Goal: Task Accomplishment & Management: Manage account settings

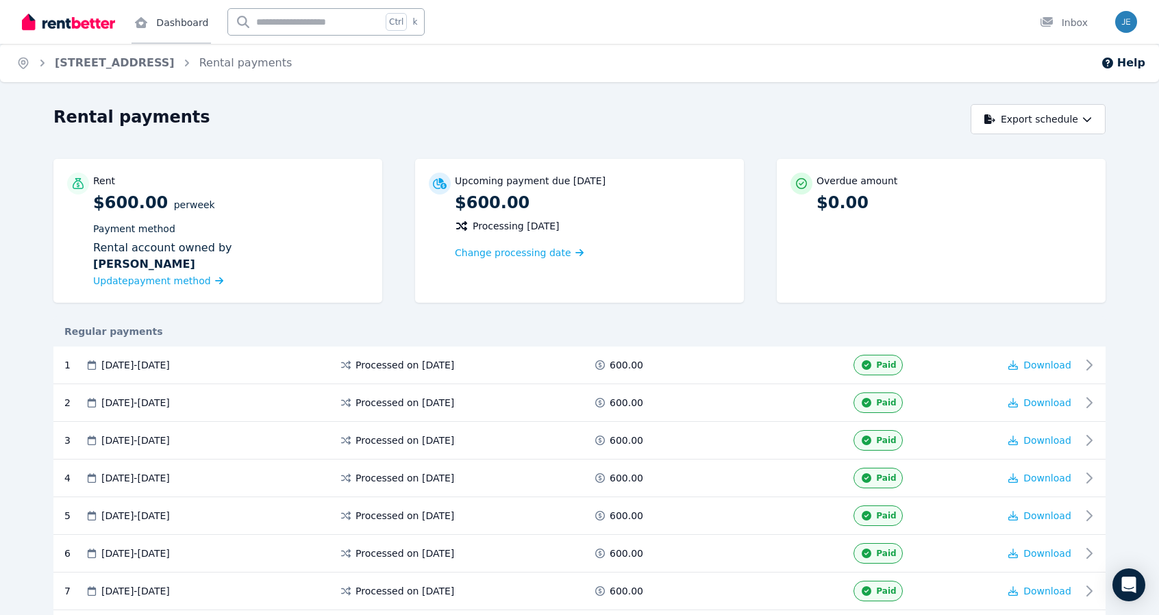
click at [198, 20] on link "Dashboard" at bounding box center [170, 22] width 79 height 44
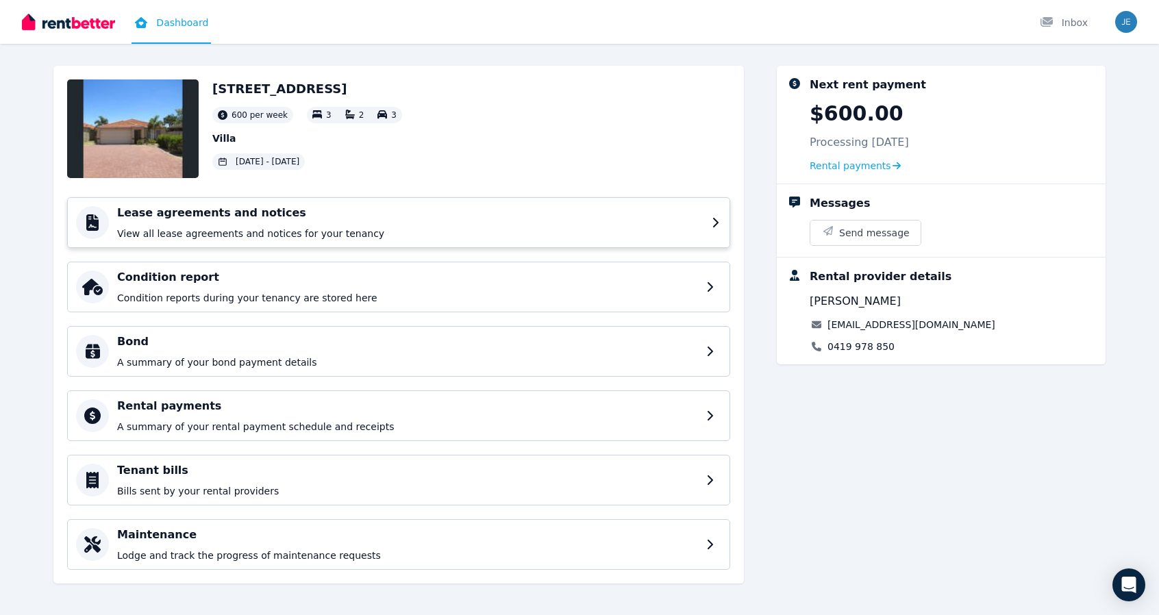
scroll to position [56, 0]
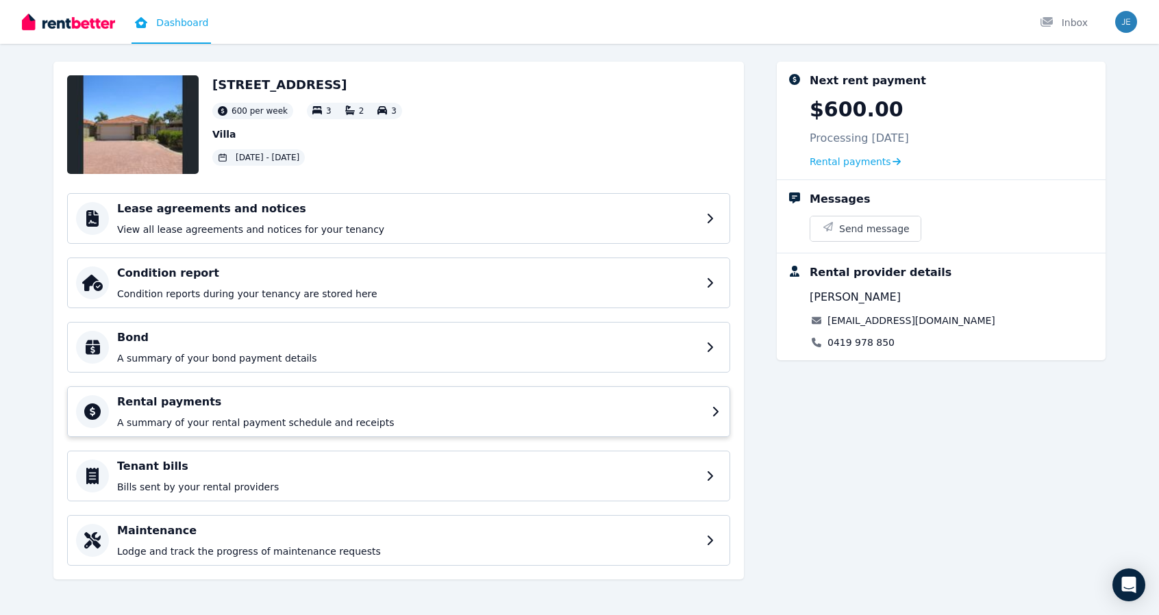
click at [348, 395] on h4 "Rental payments" at bounding box center [410, 402] width 586 height 16
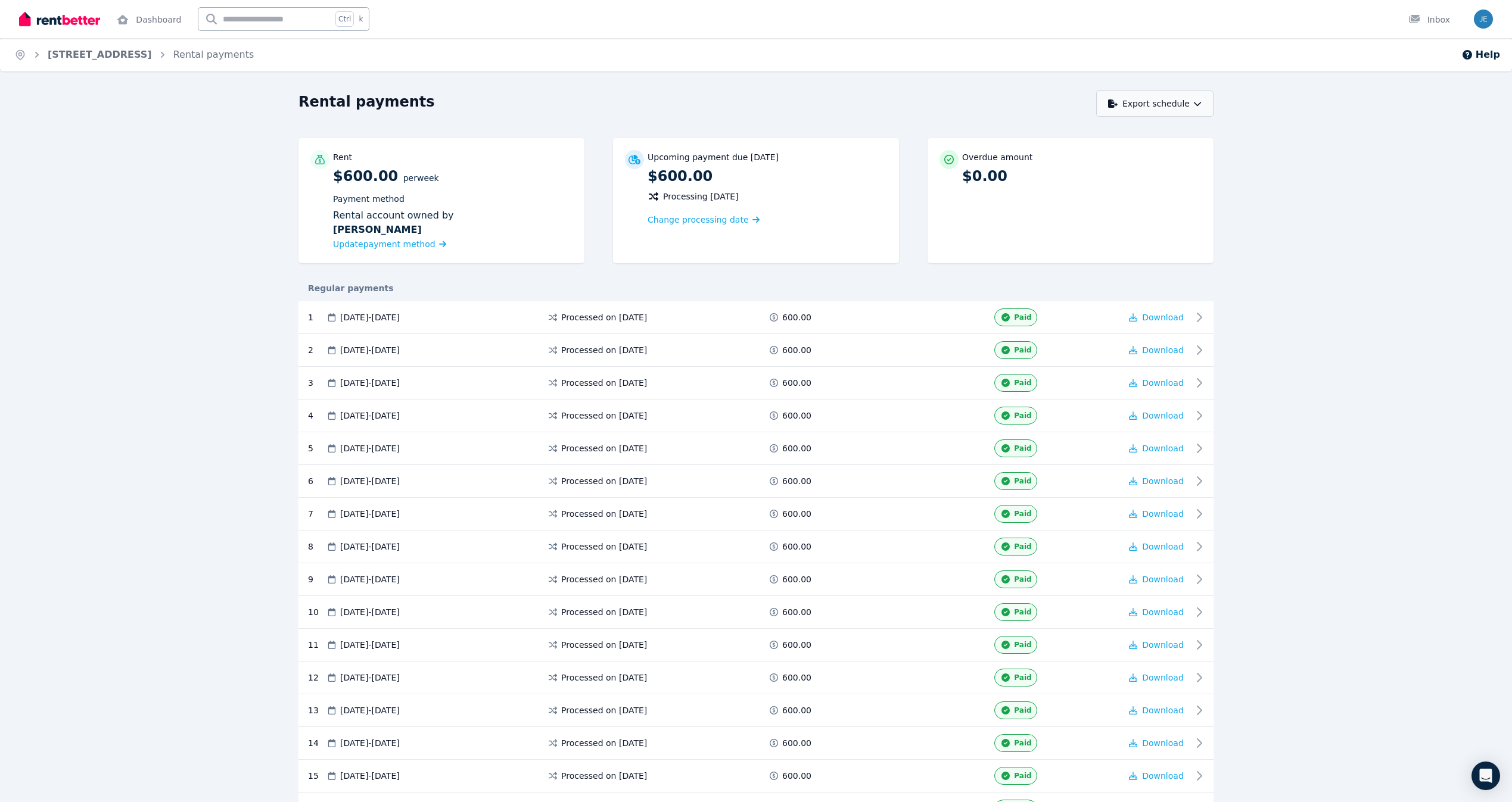
click at [1016, 107] on button "Export schedule" at bounding box center [1154, 104] width 117 height 26
click at [1016, 131] on p "PDF" at bounding box center [1117, 135] width 25 height 12
